Goal: Information Seeking & Learning: Learn about a topic

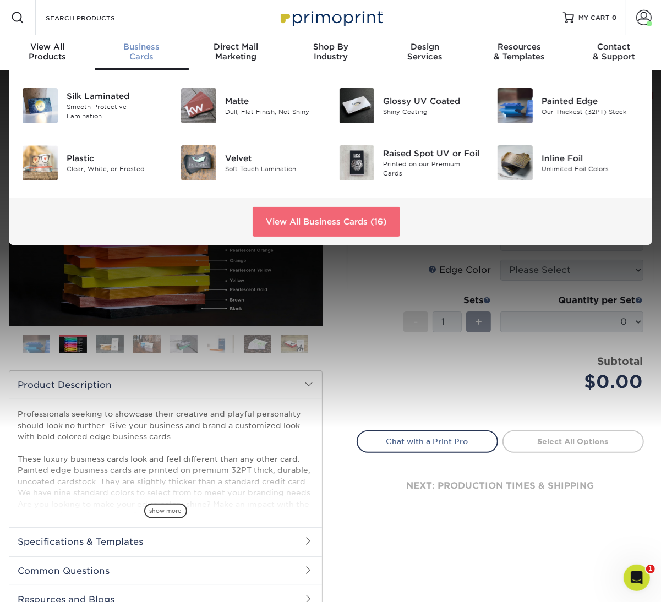
click at [293, 222] on link "View All Business Cards (16)" at bounding box center [327, 222] width 148 height 30
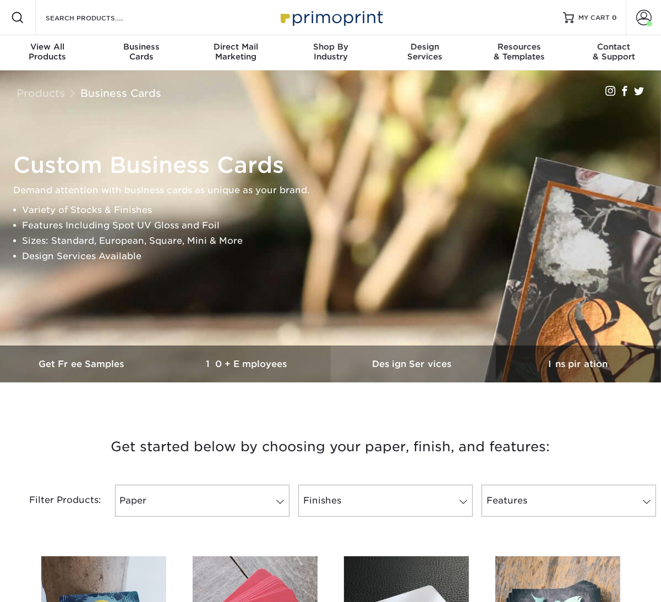
scroll to position [285, 0]
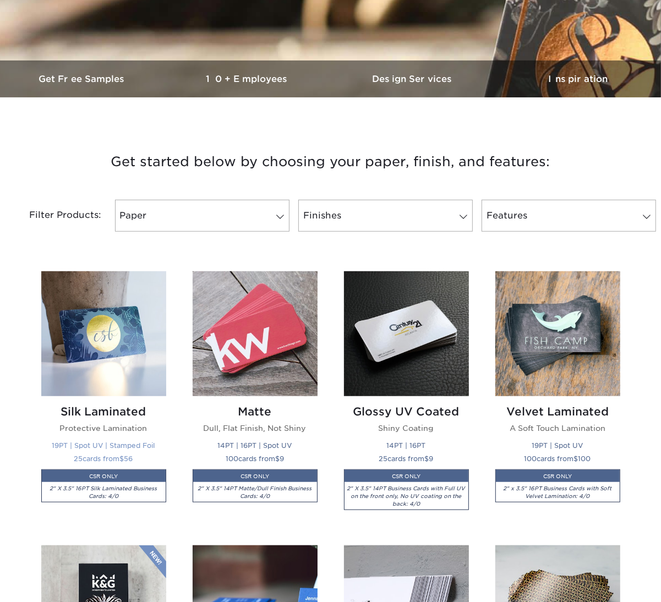
click at [103, 310] on img at bounding box center [103, 333] width 125 height 125
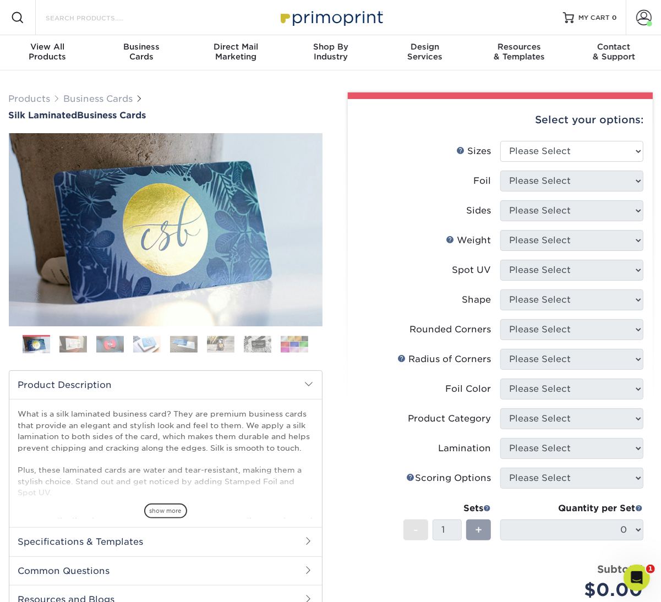
click at [84, 16] on input "Search Products" at bounding box center [98, 17] width 107 height 13
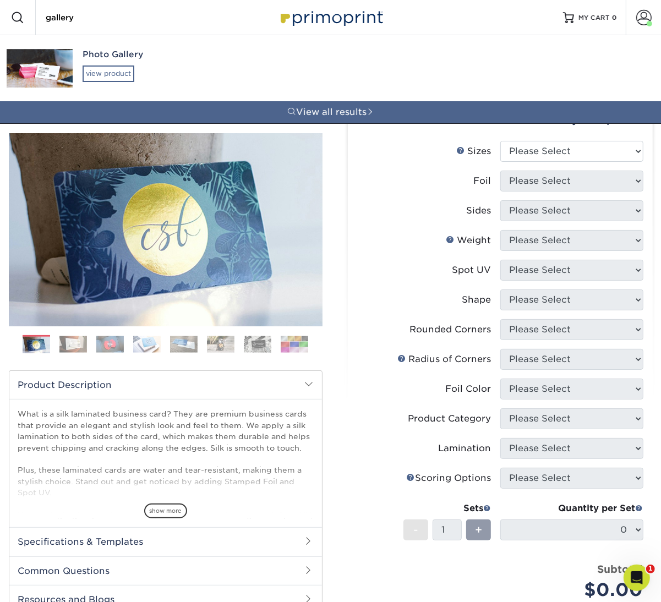
type input "gallery"
click at [89, 68] on div "view product" at bounding box center [109, 74] width 52 height 17
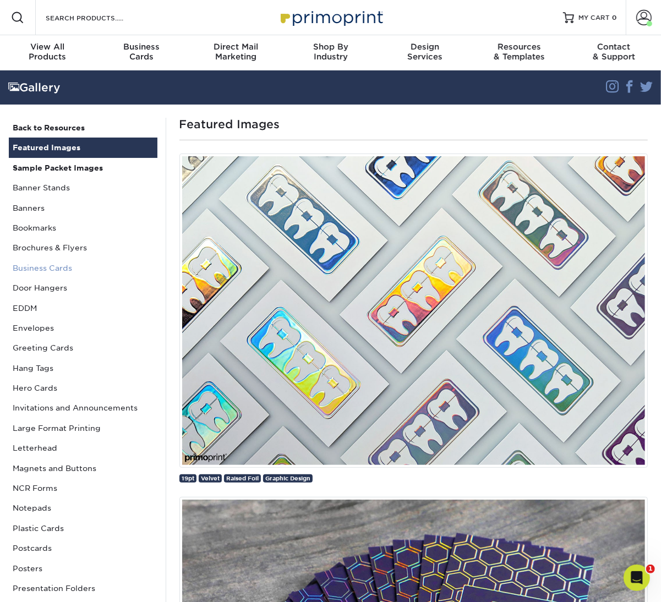
click at [41, 269] on link "Business Cards" at bounding box center [83, 268] width 149 height 20
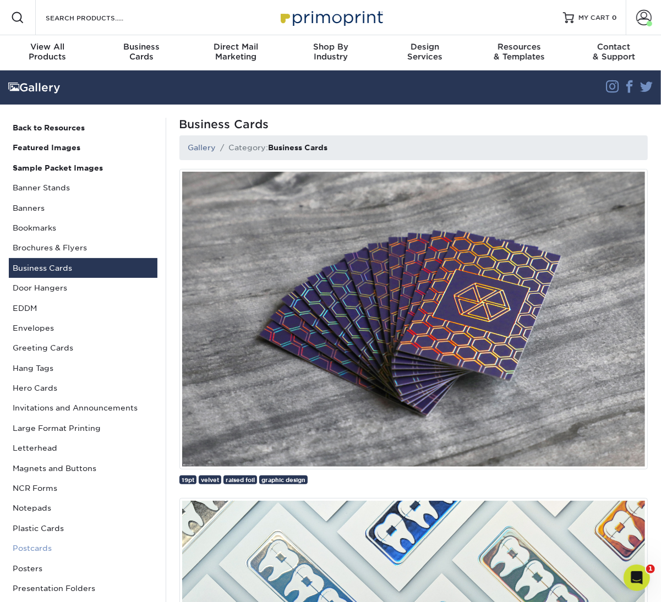
click at [39, 549] on link "Postcards" at bounding box center [83, 548] width 149 height 20
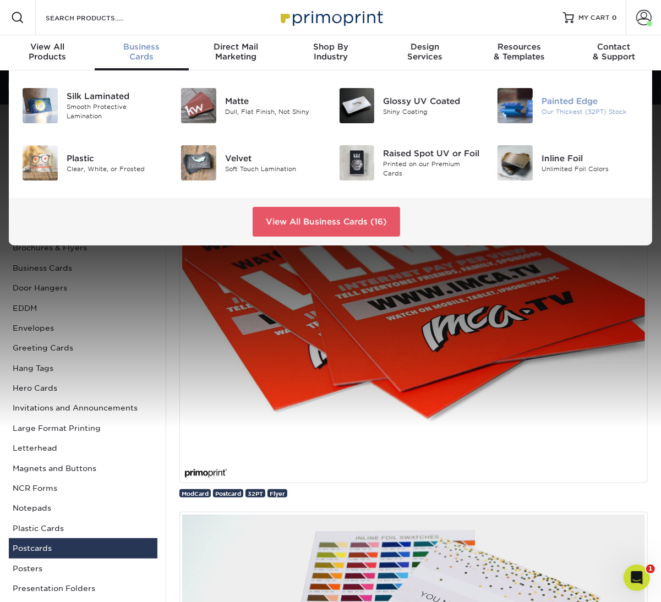
click at [574, 108] on div "Our Thickest (32PT) Stock" at bounding box center [590, 111] width 97 height 9
